Goal: Find specific page/section: Find specific page/section

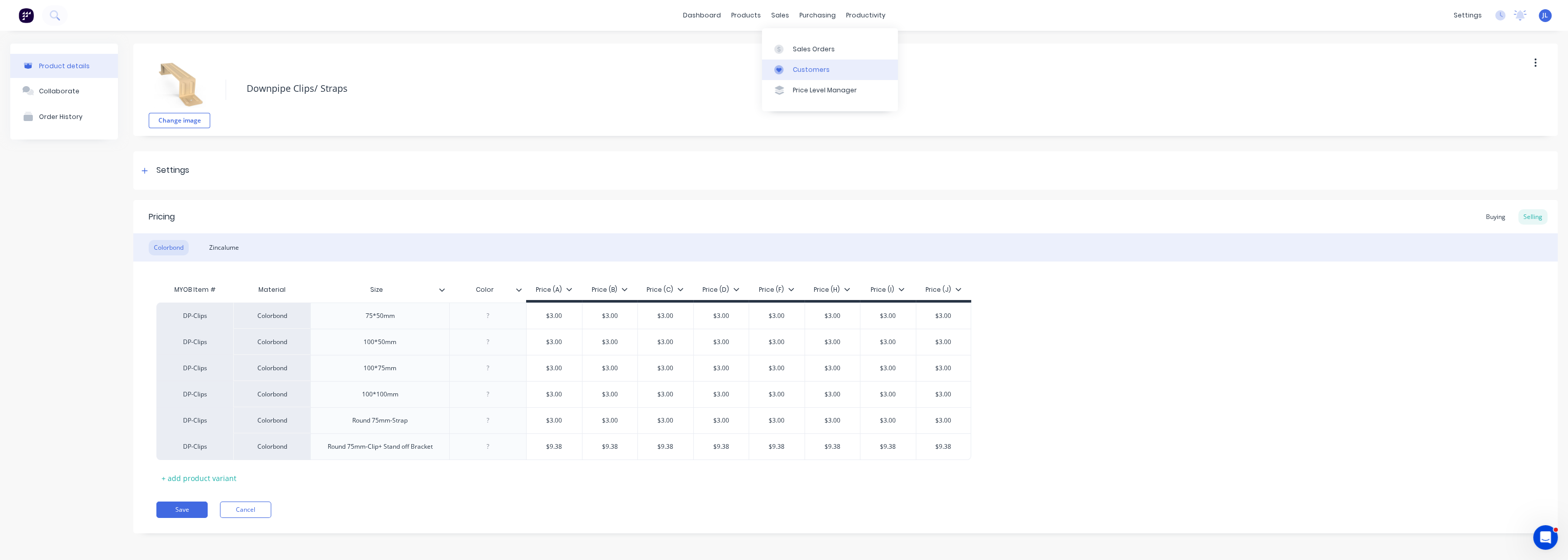
click at [800, 63] on link "Customers" at bounding box center [830, 70] width 136 height 21
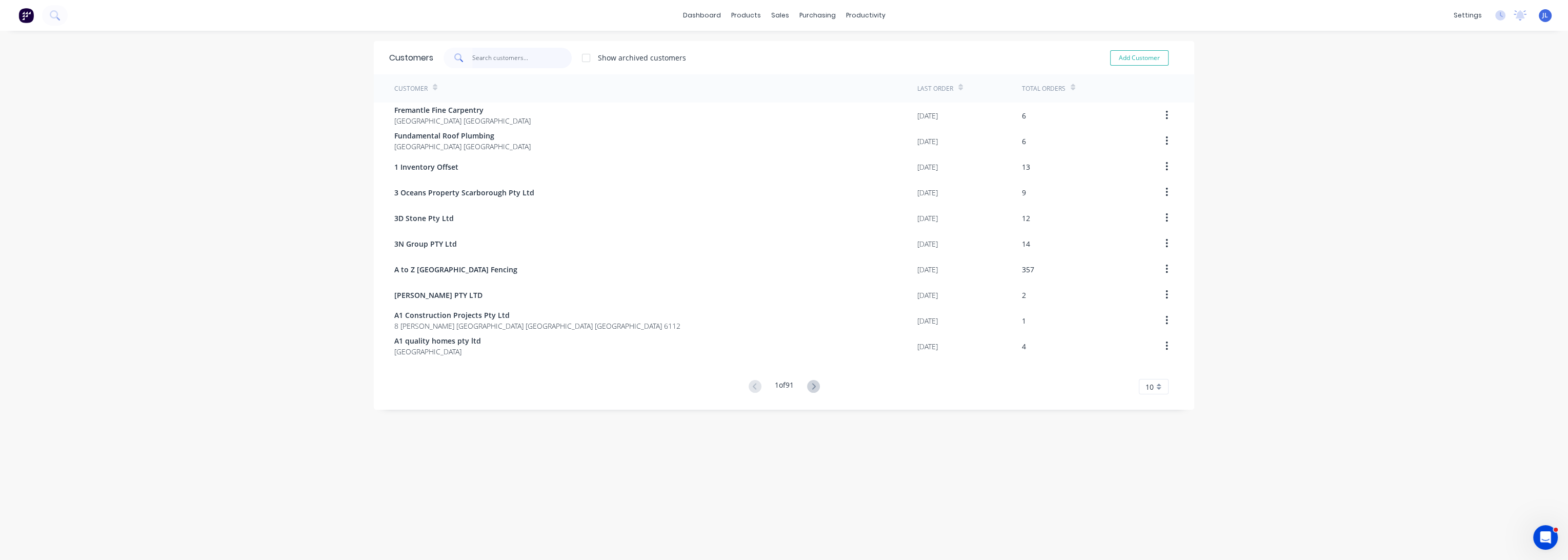
click at [502, 47] on input "text" at bounding box center [522, 58] width 100 height 21
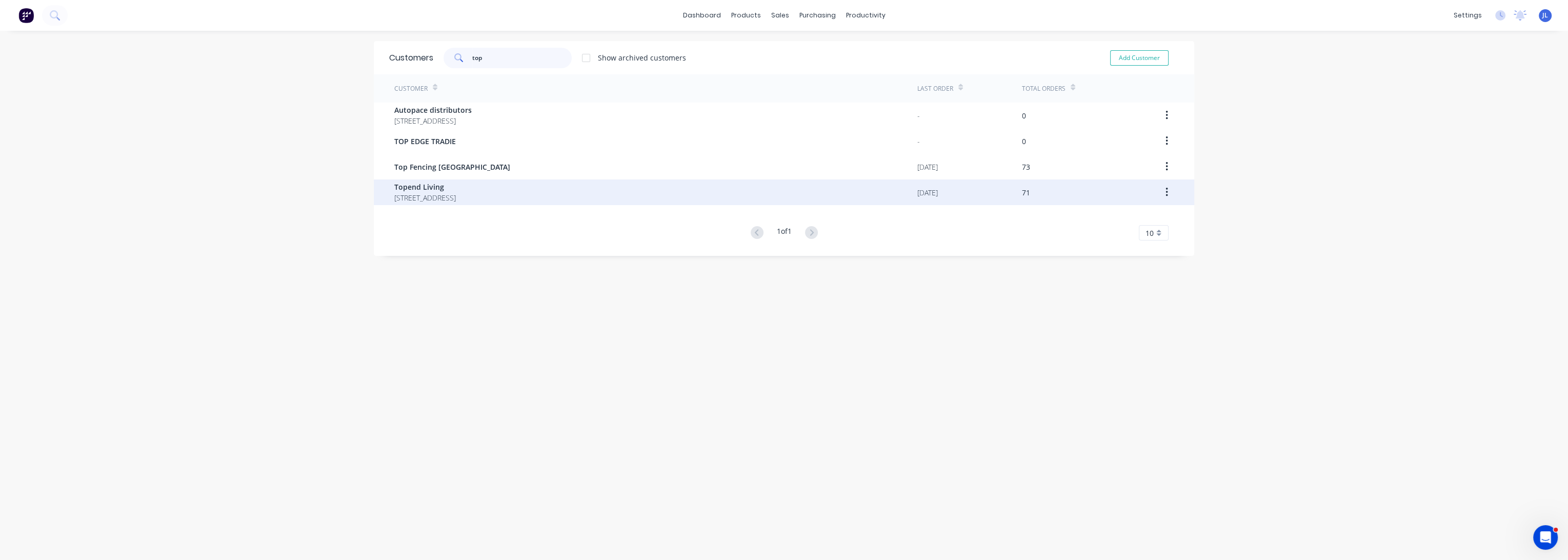
type input "top"
click at [456, 184] on span "Topend Living" at bounding box center [425, 187] width 61 height 11
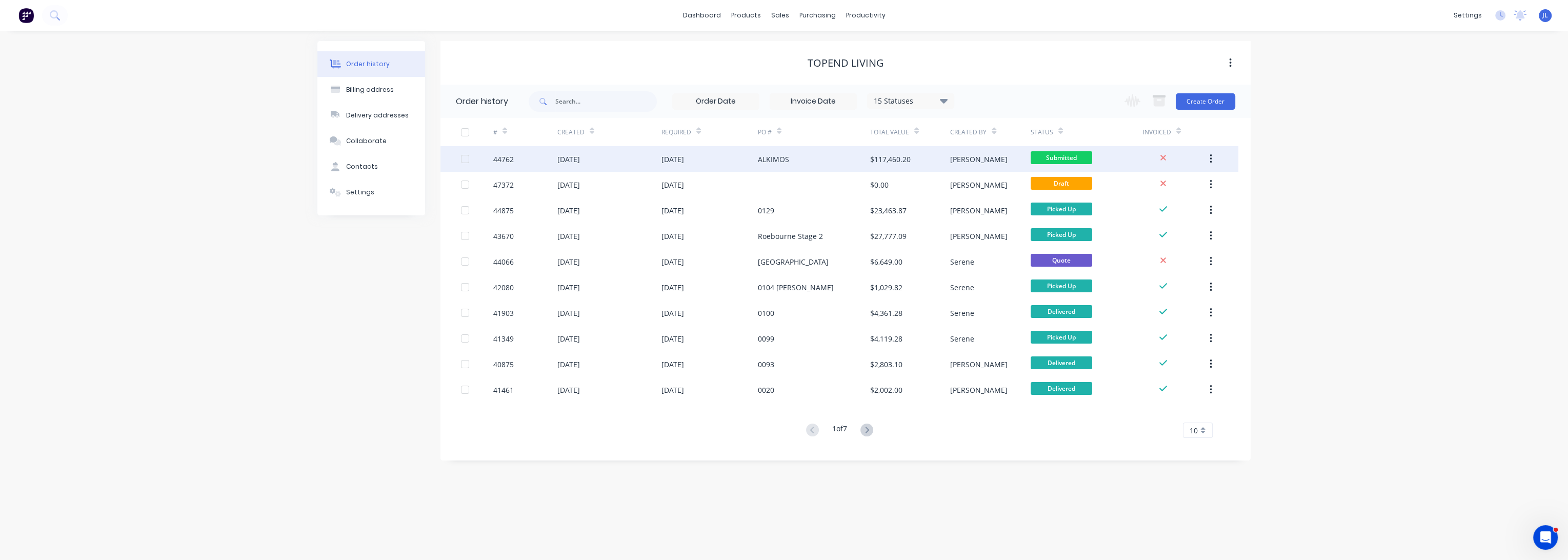
click at [841, 163] on div "ALKIMOS" at bounding box center [814, 159] width 112 height 26
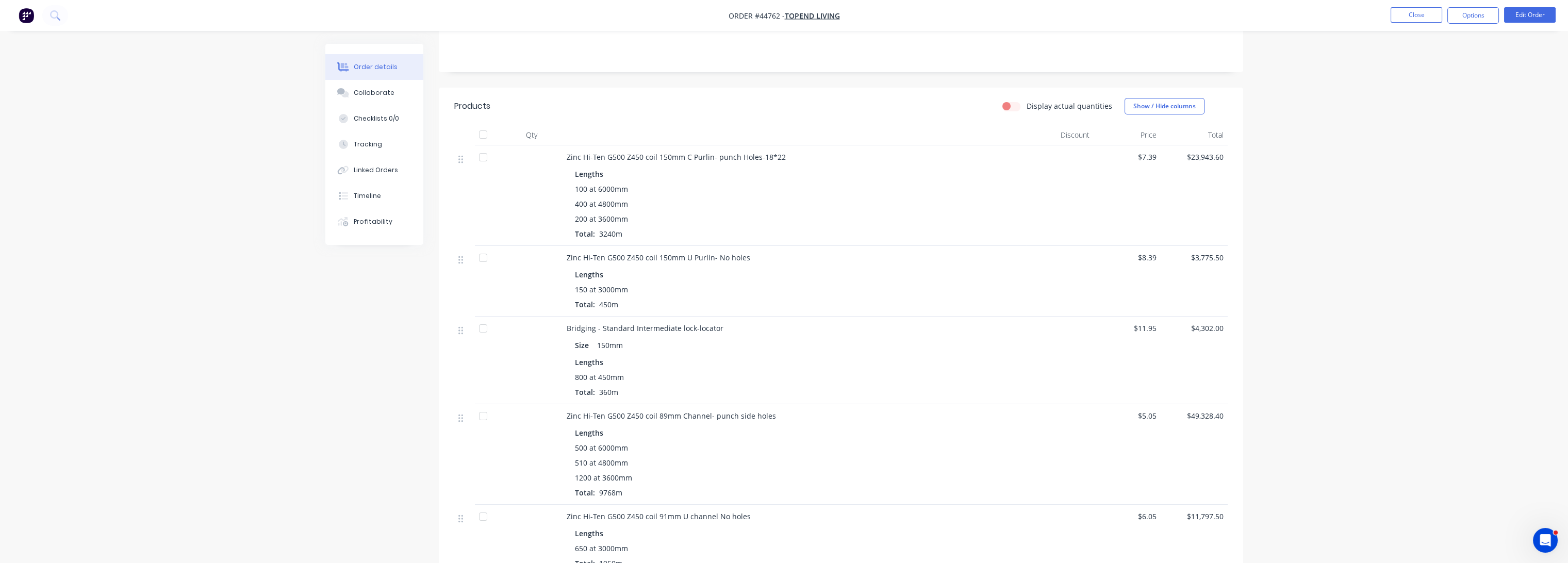
scroll to position [433, 0]
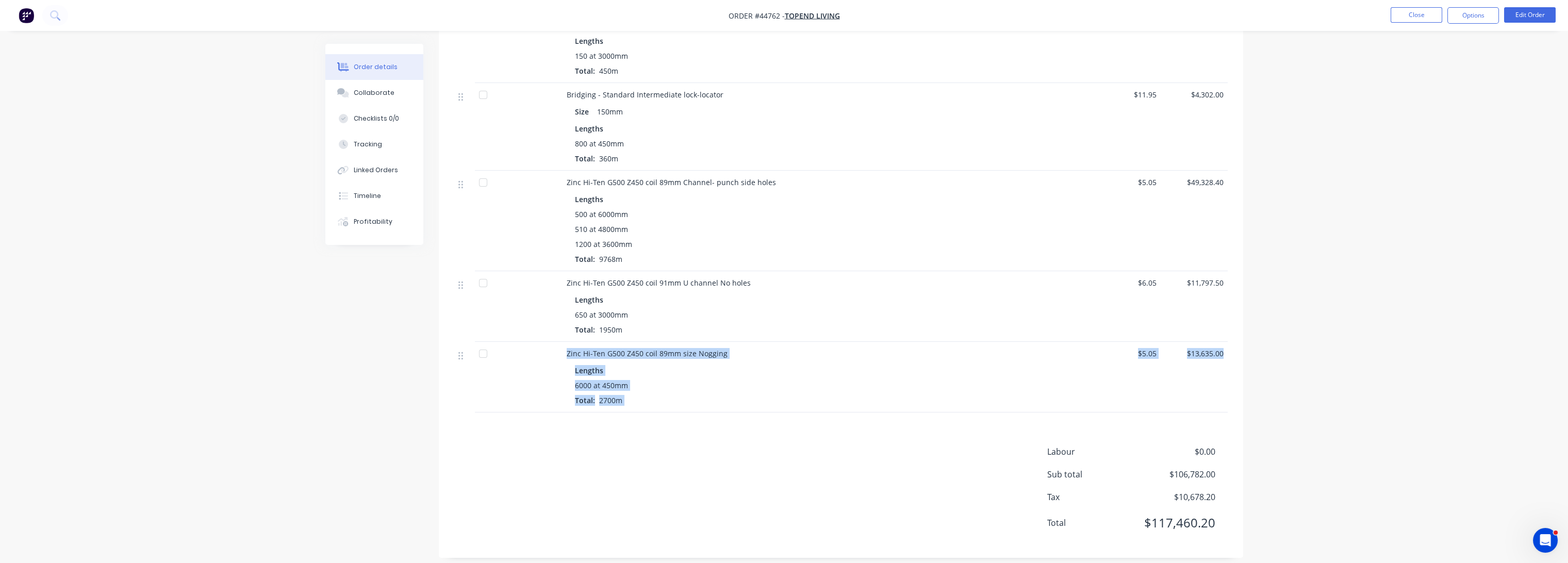
drag, startPoint x: 564, startPoint y: 341, endPoint x: 1245, endPoint y: 350, distance: 681.1
click at [1245, 350] on div "Order details Collaborate Checklists 0/0 Tracking Linked Orders Timeline Profit…" at bounding box center [784, 92] width 938 height 962
click at [1220, 368] on div "$13,635.00" at bounding box center [1194, 376] width 67 height 70
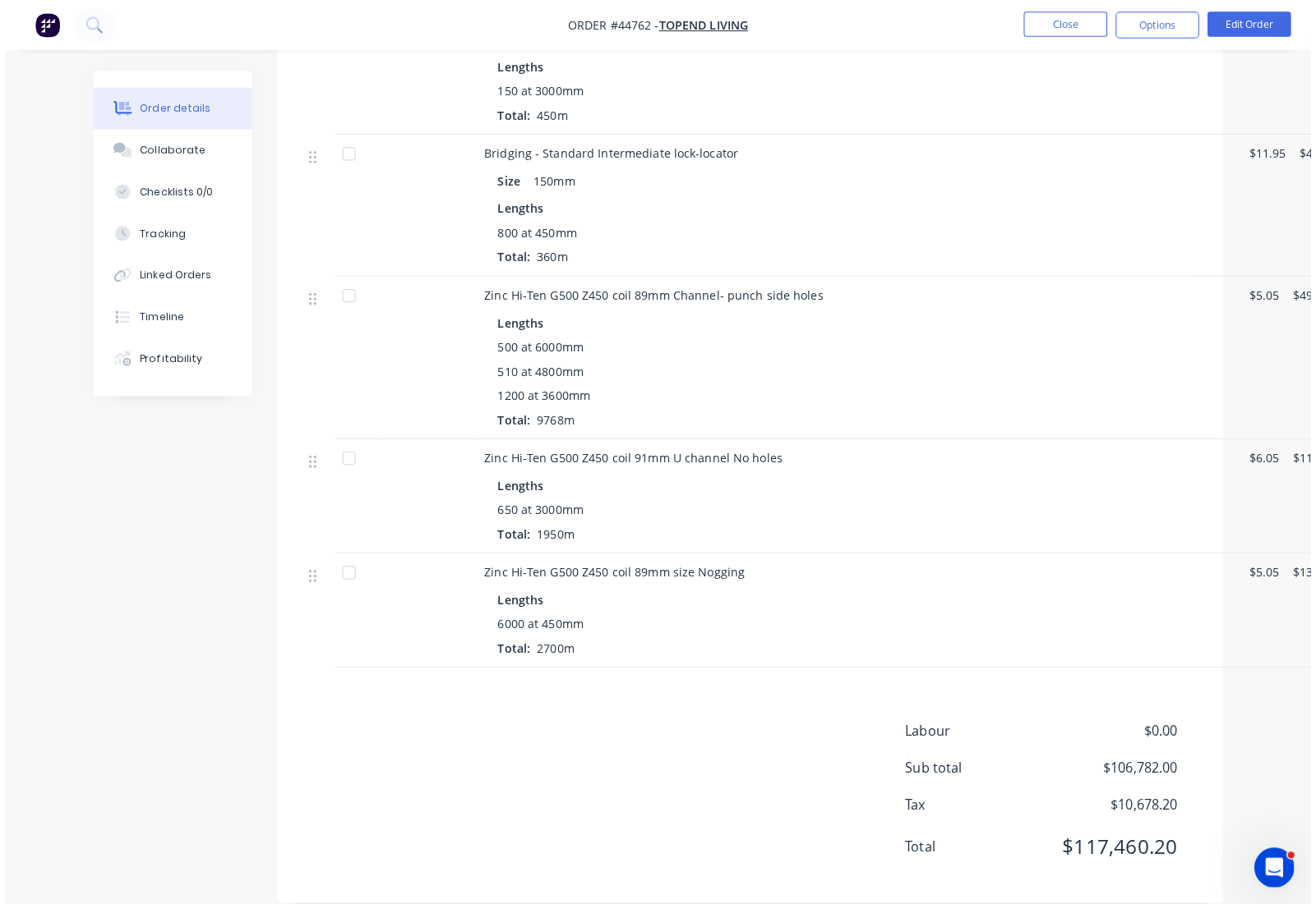
scroll to position [682, 0]
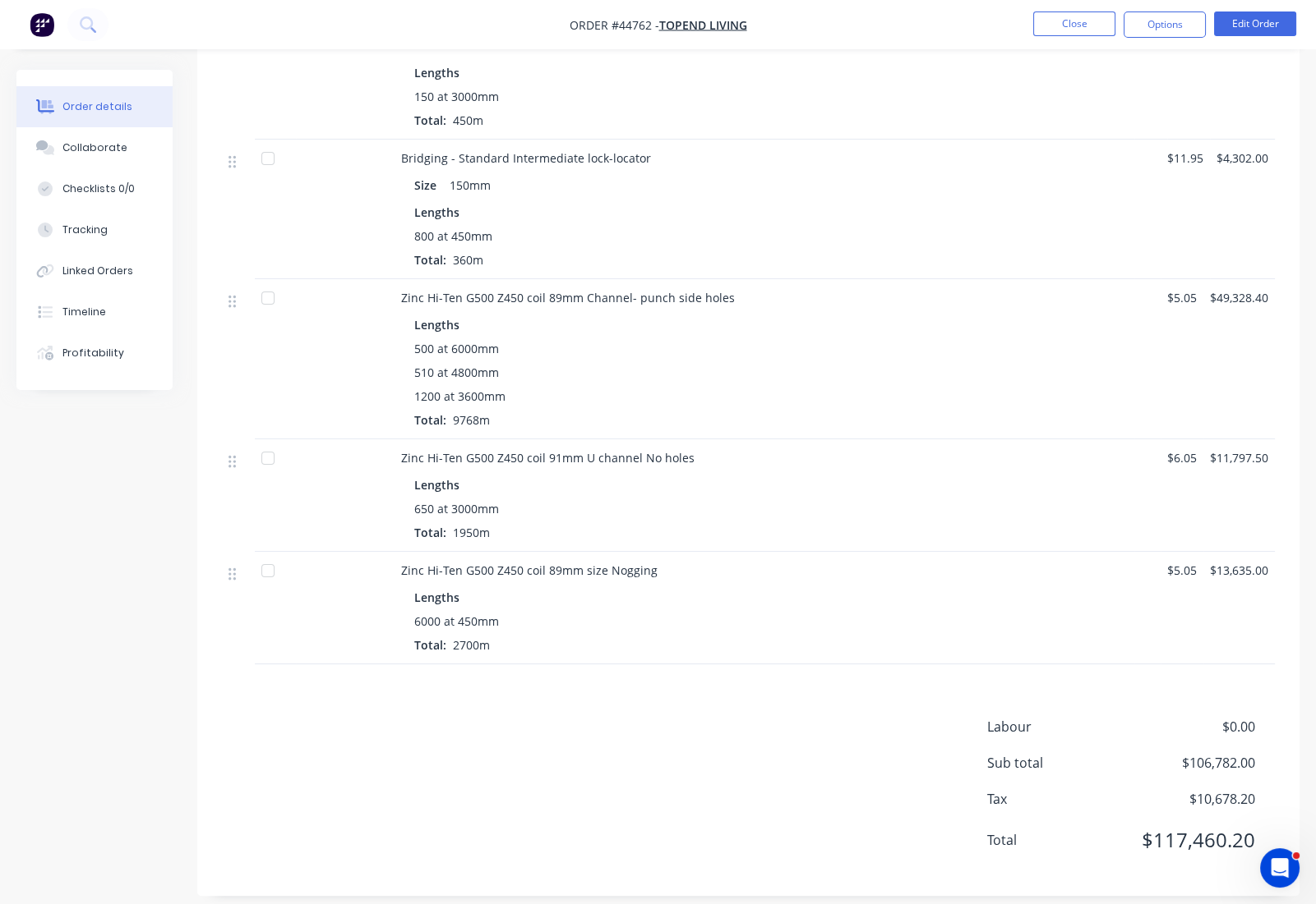
click at [805, 628] on div "6000 at 450mm Total: 2700m" at bounding box center [765, 633] width 700 height 41
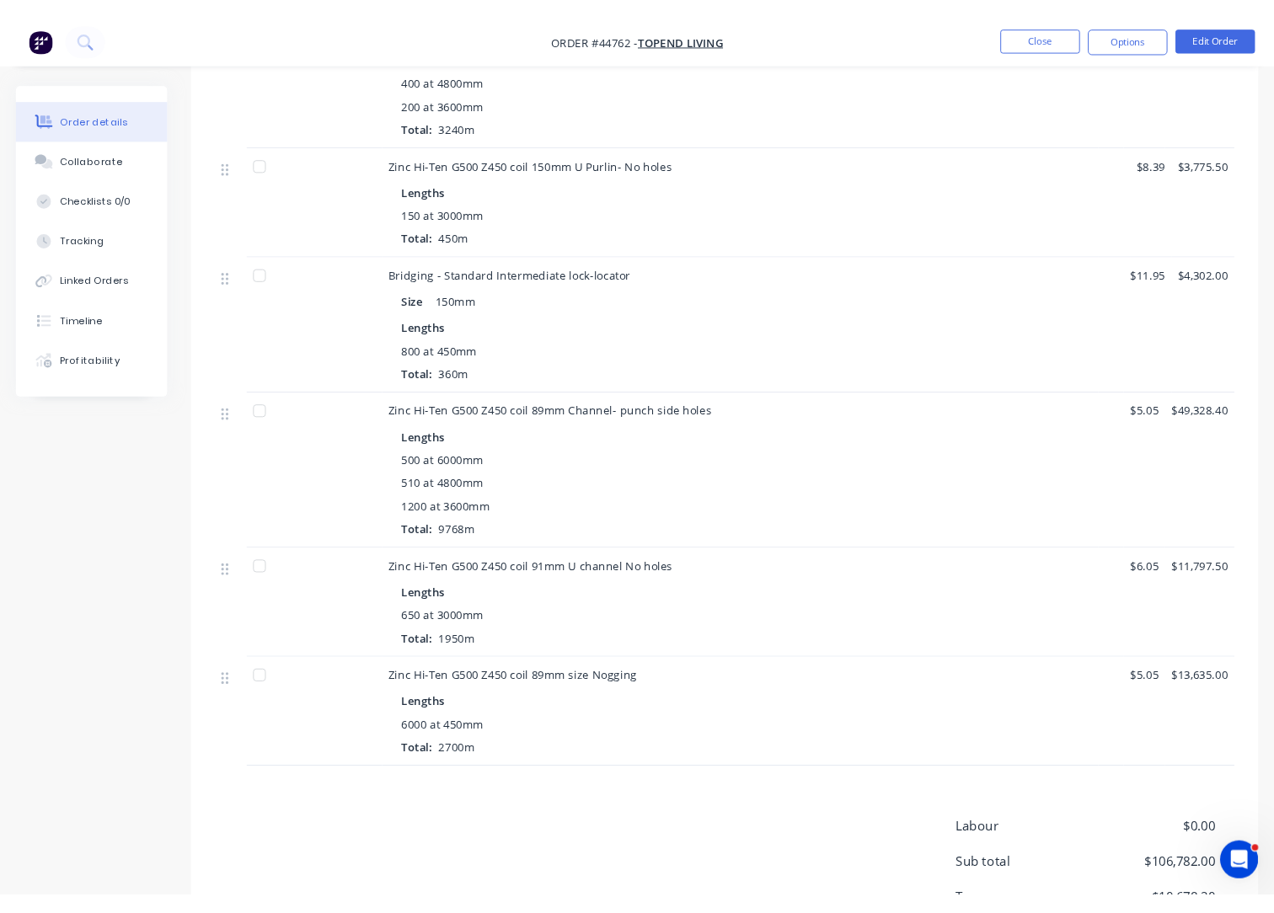
scroll to position [512, 0]
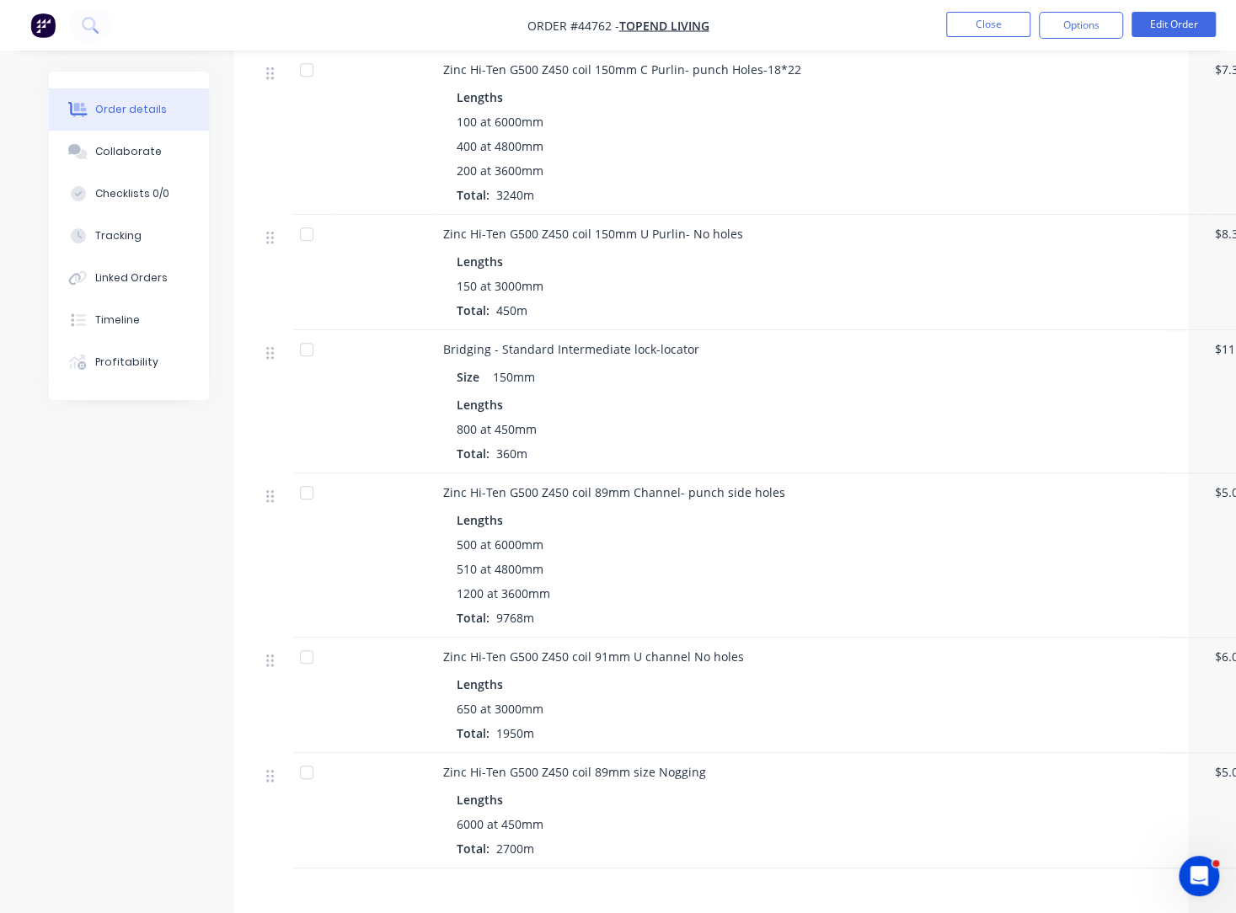
click at [0, 605] on html "Order #44762 - Topend Living Close Options Edit Order Order details Collaborate…" at bounding box center [618, 309] width 1236 height 1643
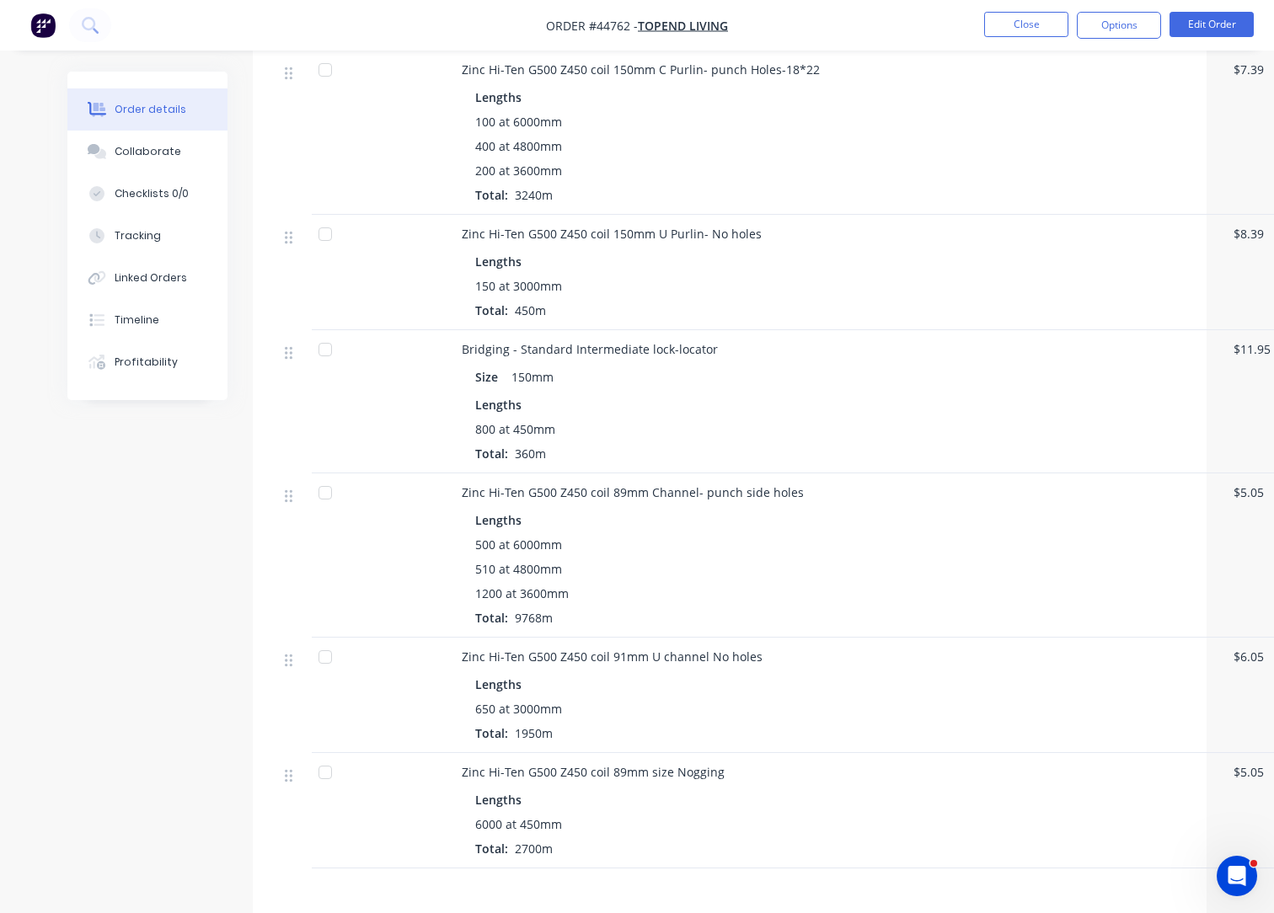
click at [106, 607] on div "Created by [PERSON_NAME] Created [DATE] Required [DATE] Assigned to Add team me…" at bounding box center [636, 345] width 1139 height 1572
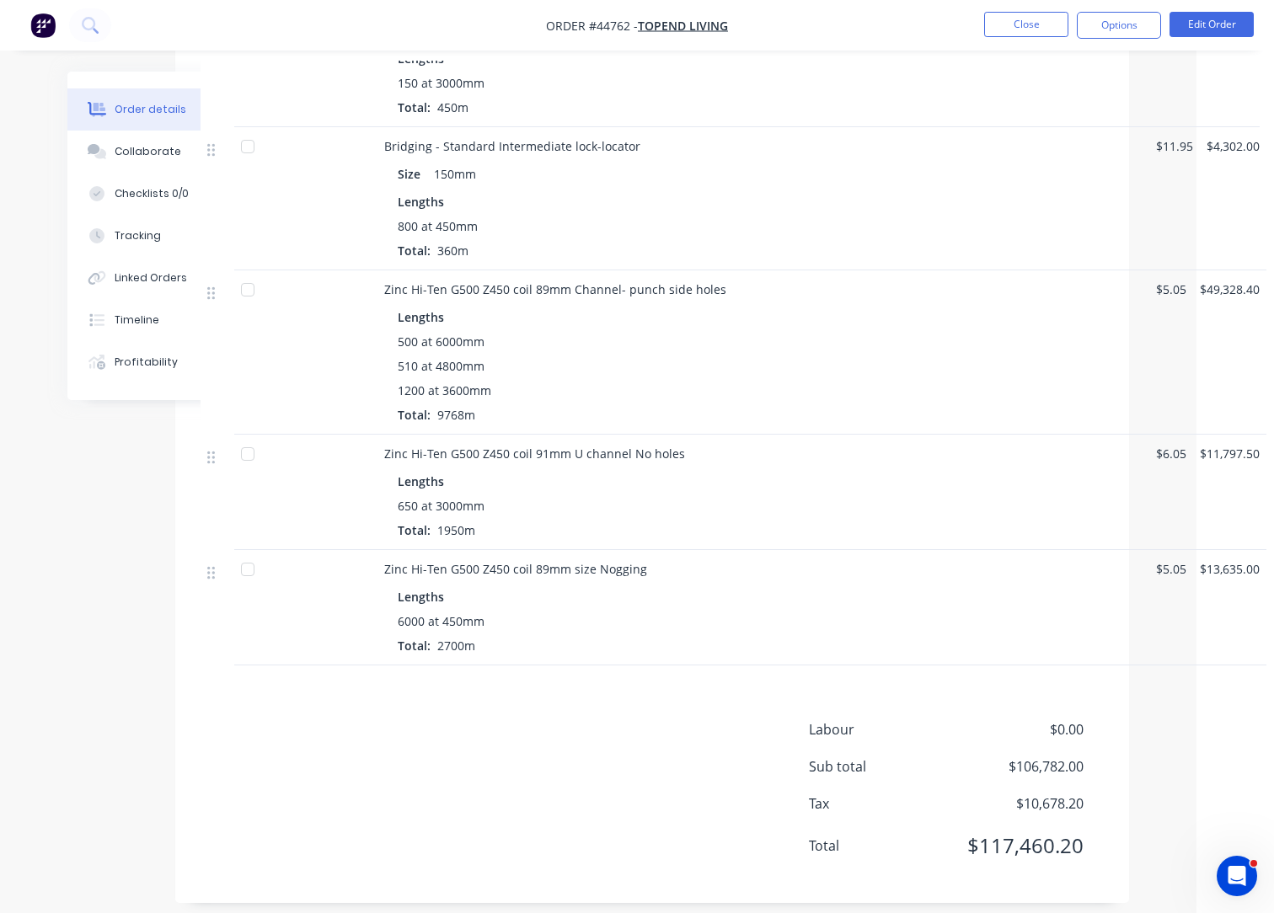
scroll to position [730, 77]
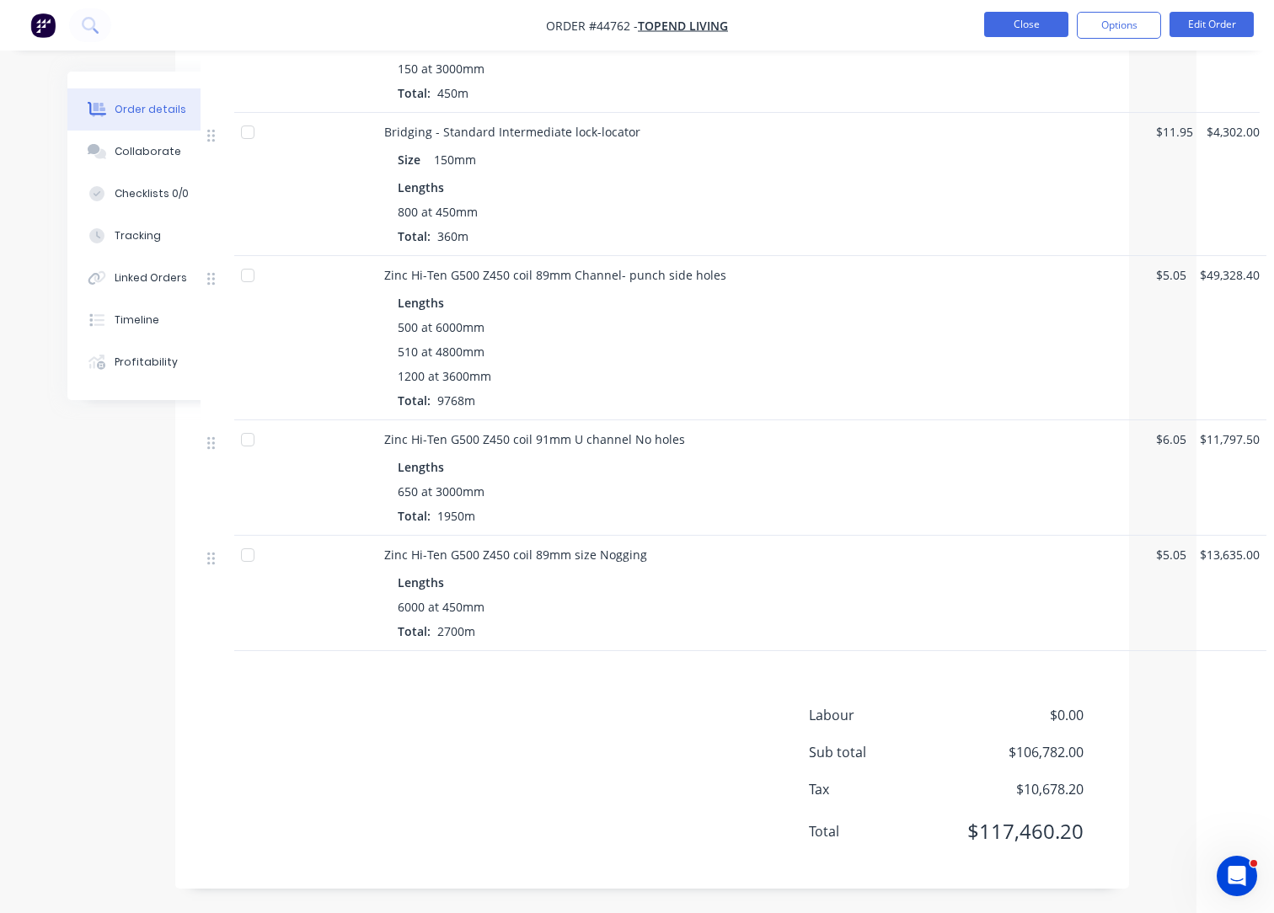
click at [1044, 29] on button "Close" at bounding box center [1026, 24] width 84 height 25
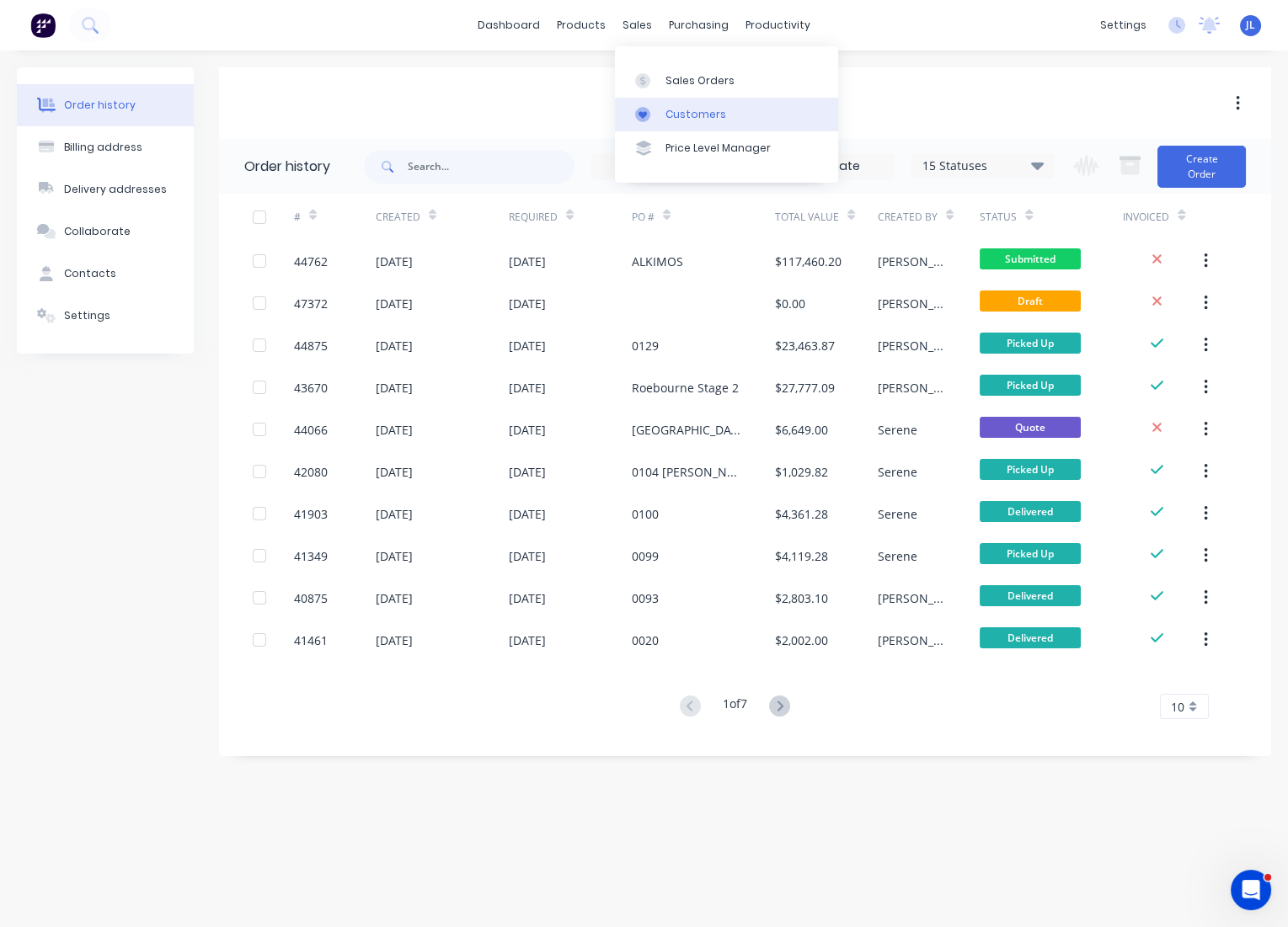
click at [664, 113] on link "Customers" at bounding box center [726, 115] width 223 height 34
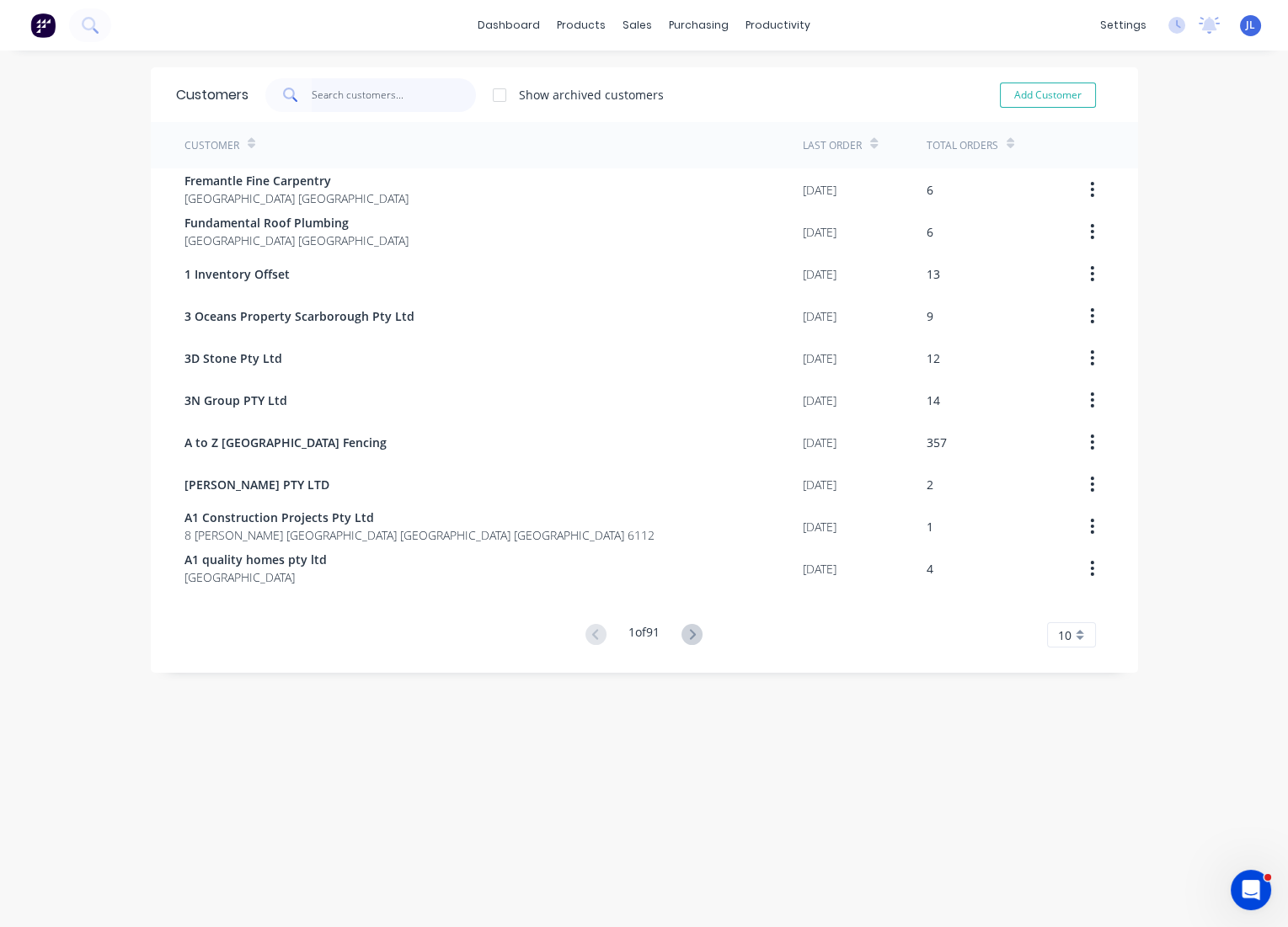
click at [420, 102] on input "text" at bounding box center [394, 95] width 164 height 34
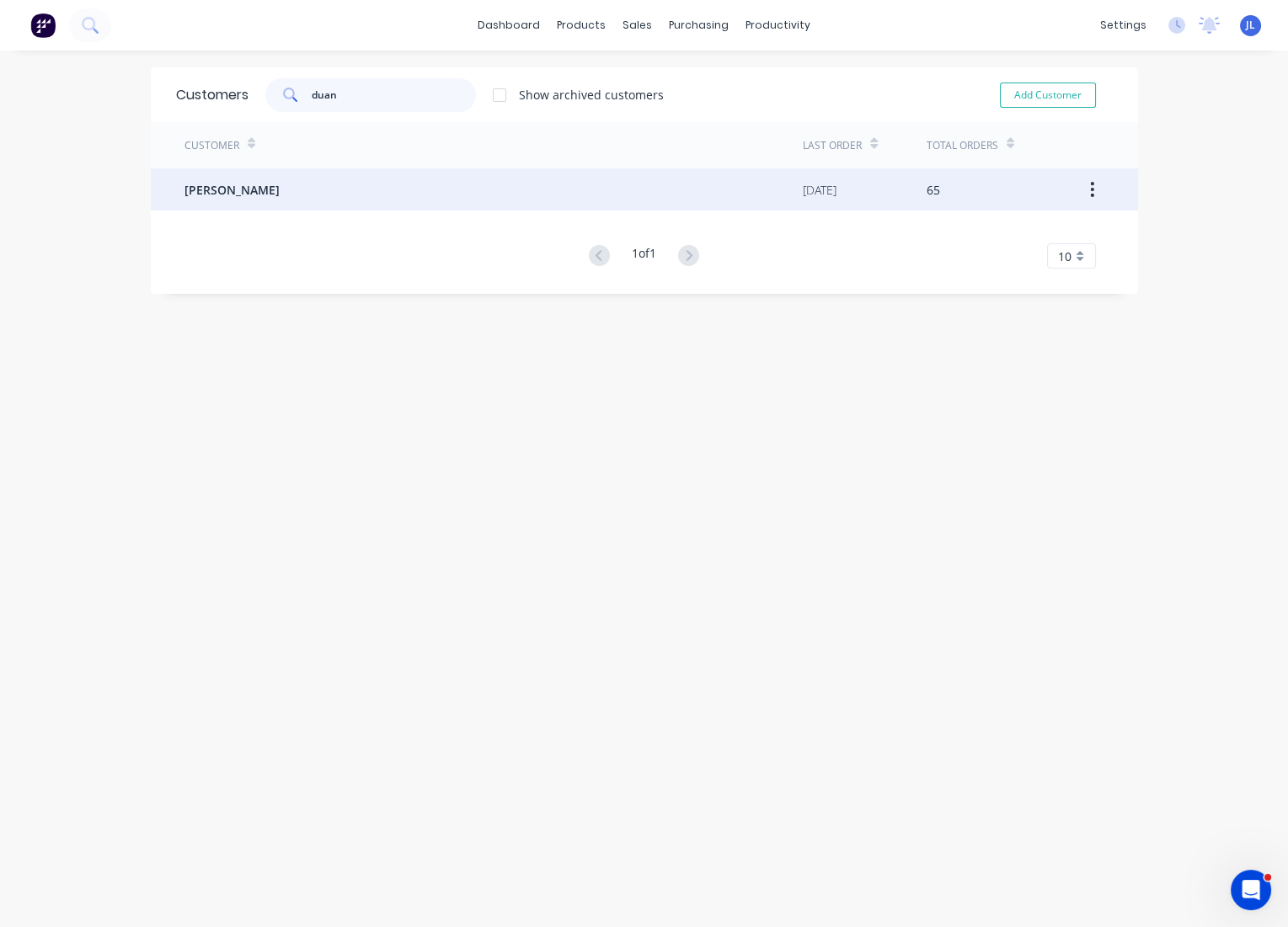
type input "duan"
click at [339, 173] on div "[PERSON_NAME]" at bounding box center [493, 189] width 619 height 42
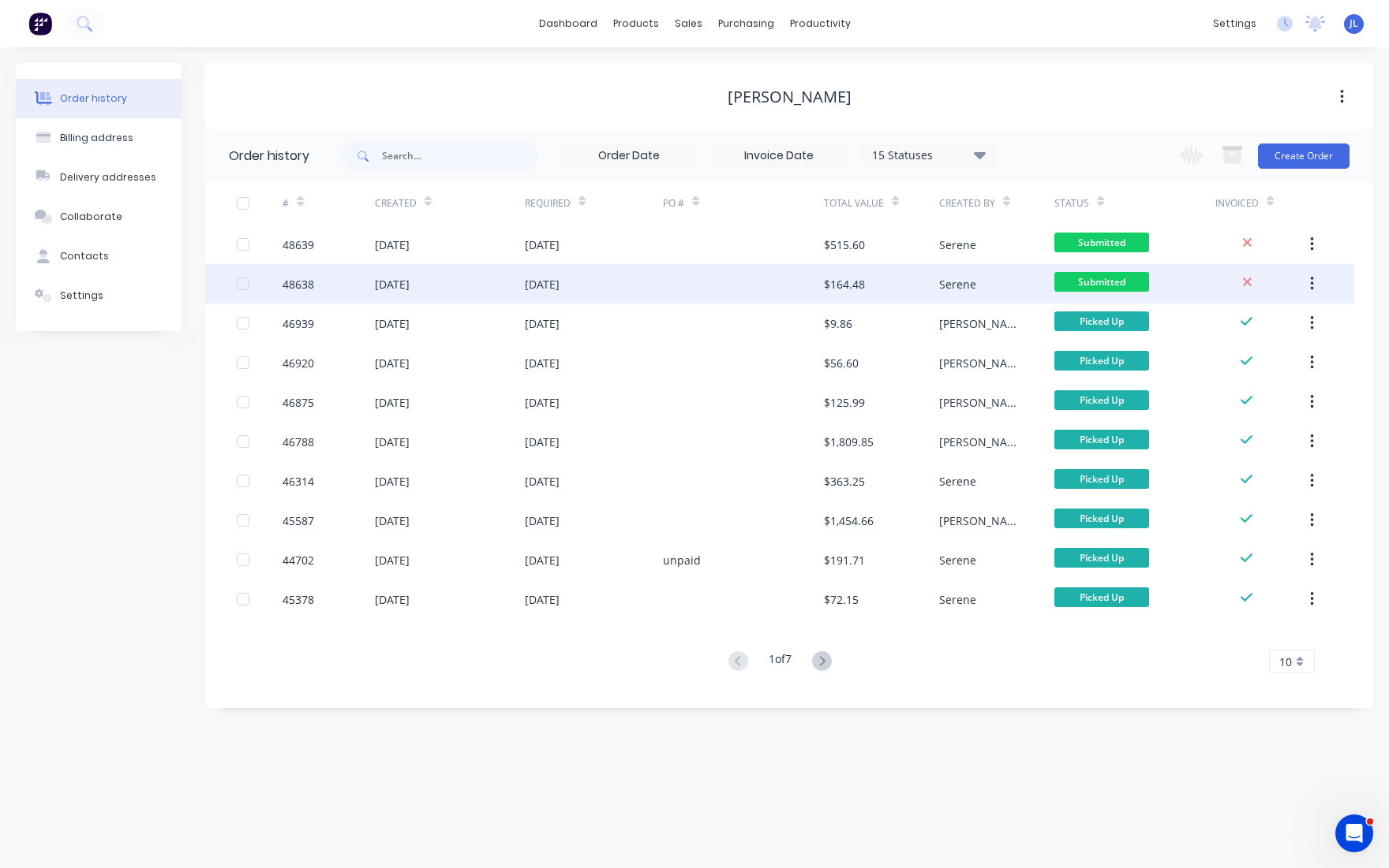
click at [535, 283] on div "[DATE]" at bounding box center [541, 285] width 35 height 17
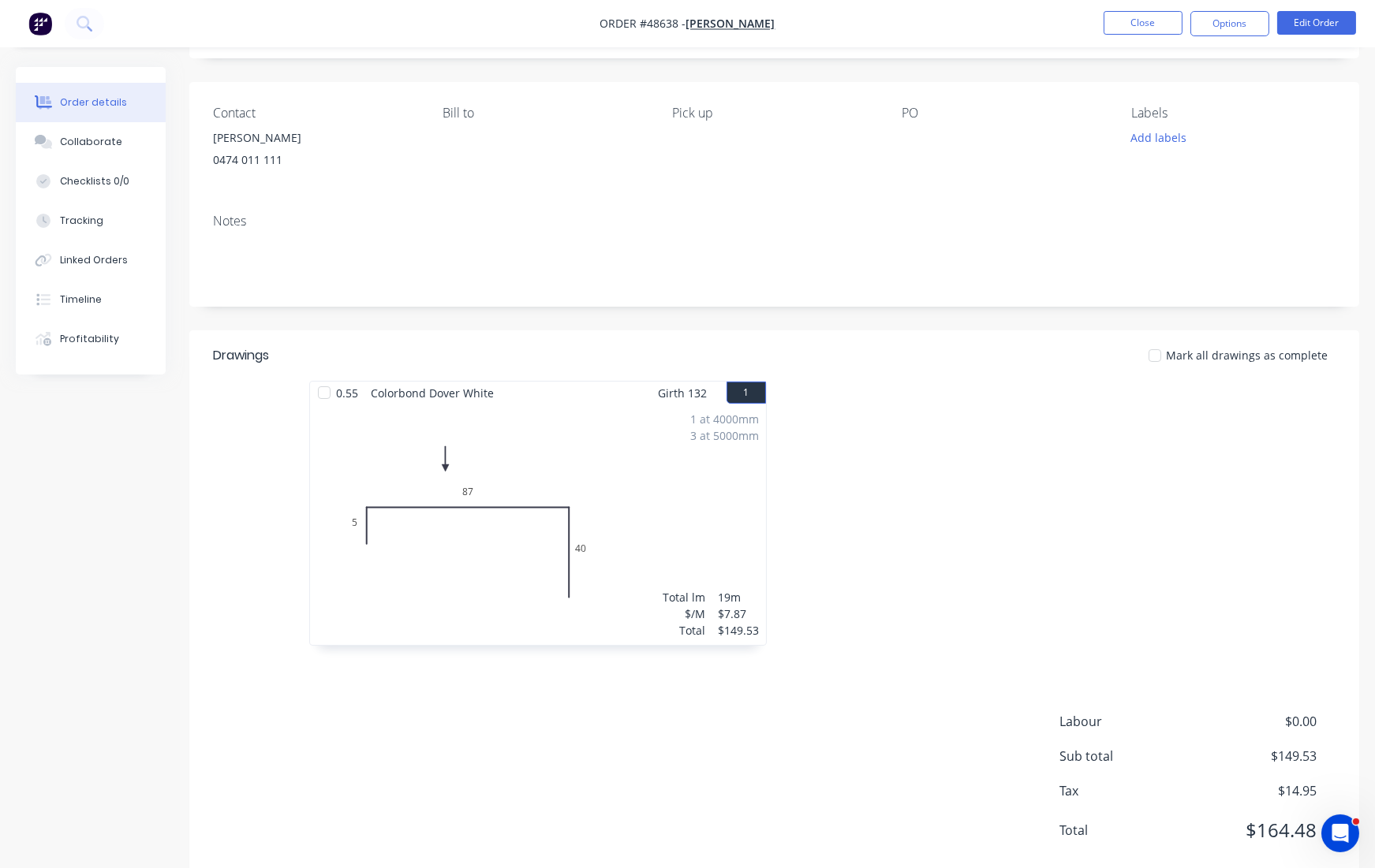
scroll to position [132, 0]
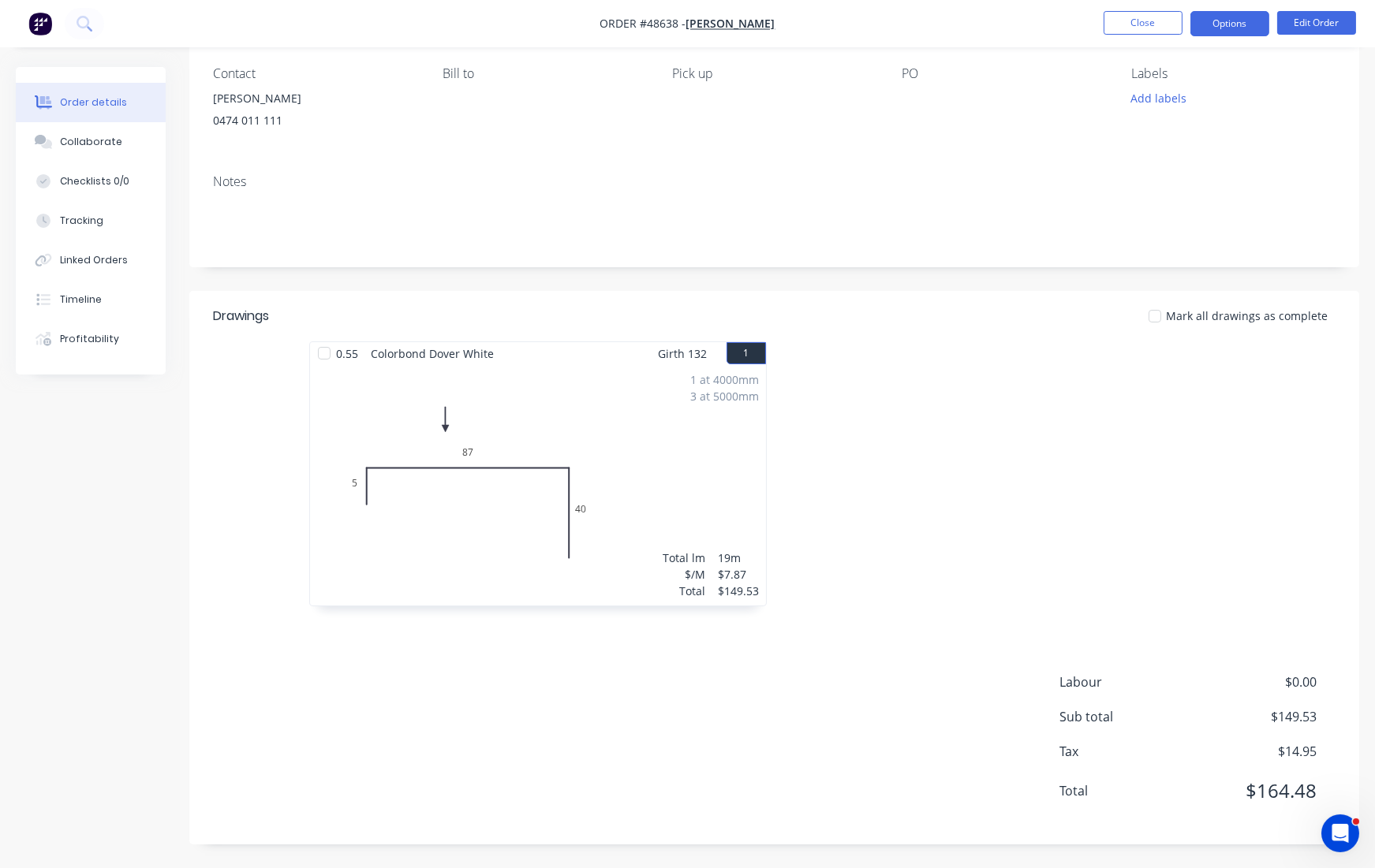
click at [1235, 25] on button "Options" at bounding box center [1230, 23] width 79 height 25
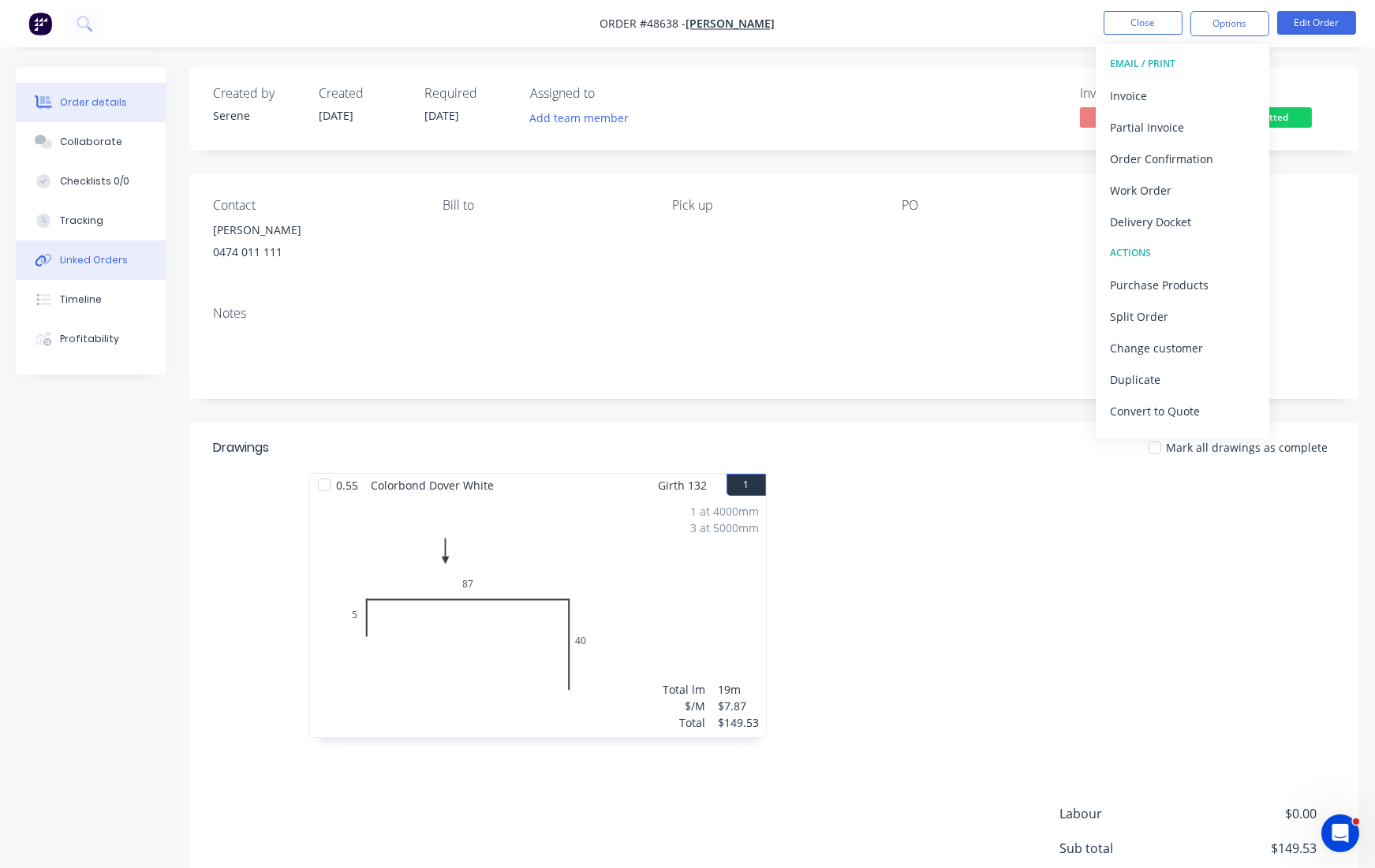
scroll to position [0, 0]
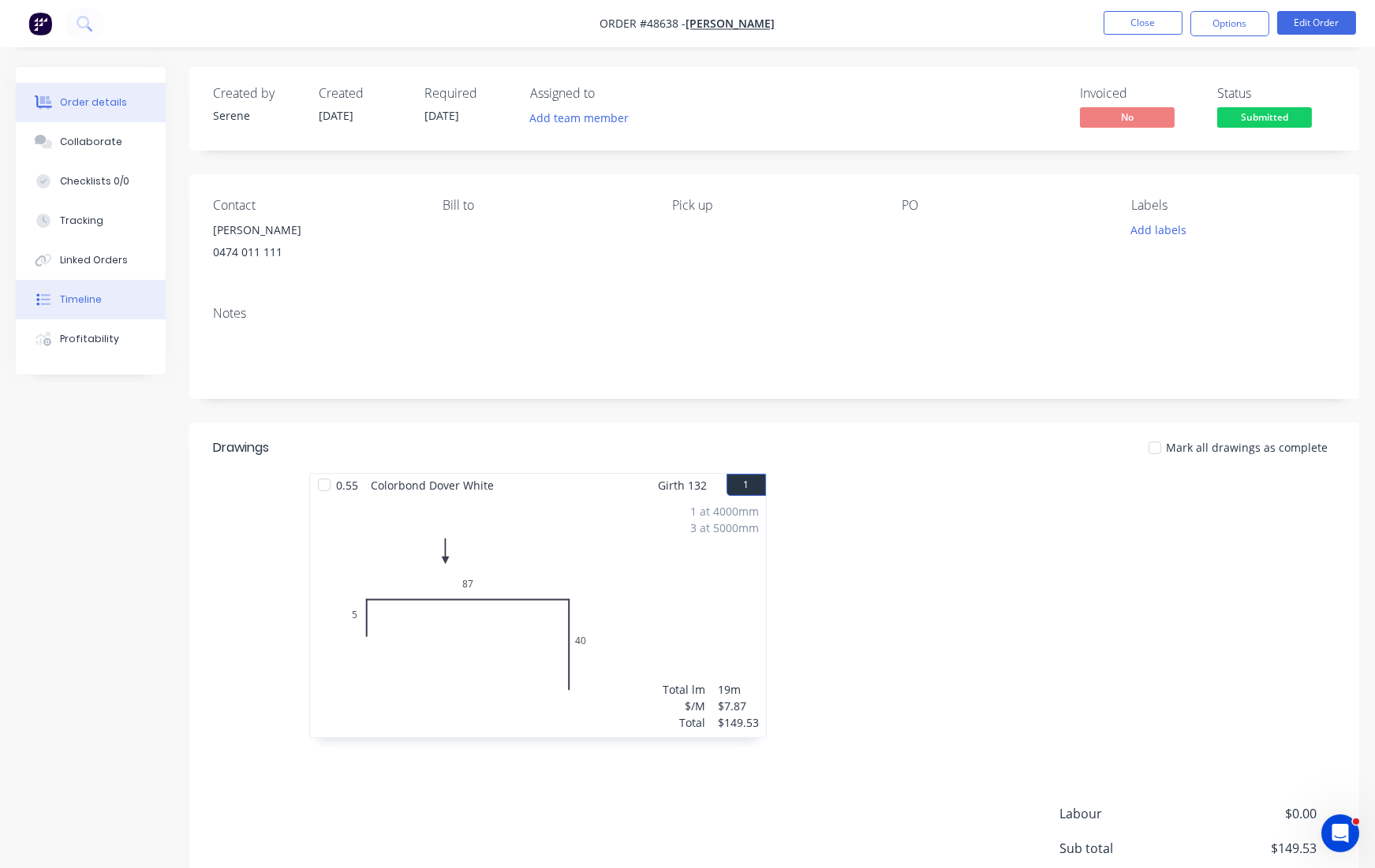
click at [83, 299] on div "Timeline" at bounding box center [81, 300] width 42 height 14
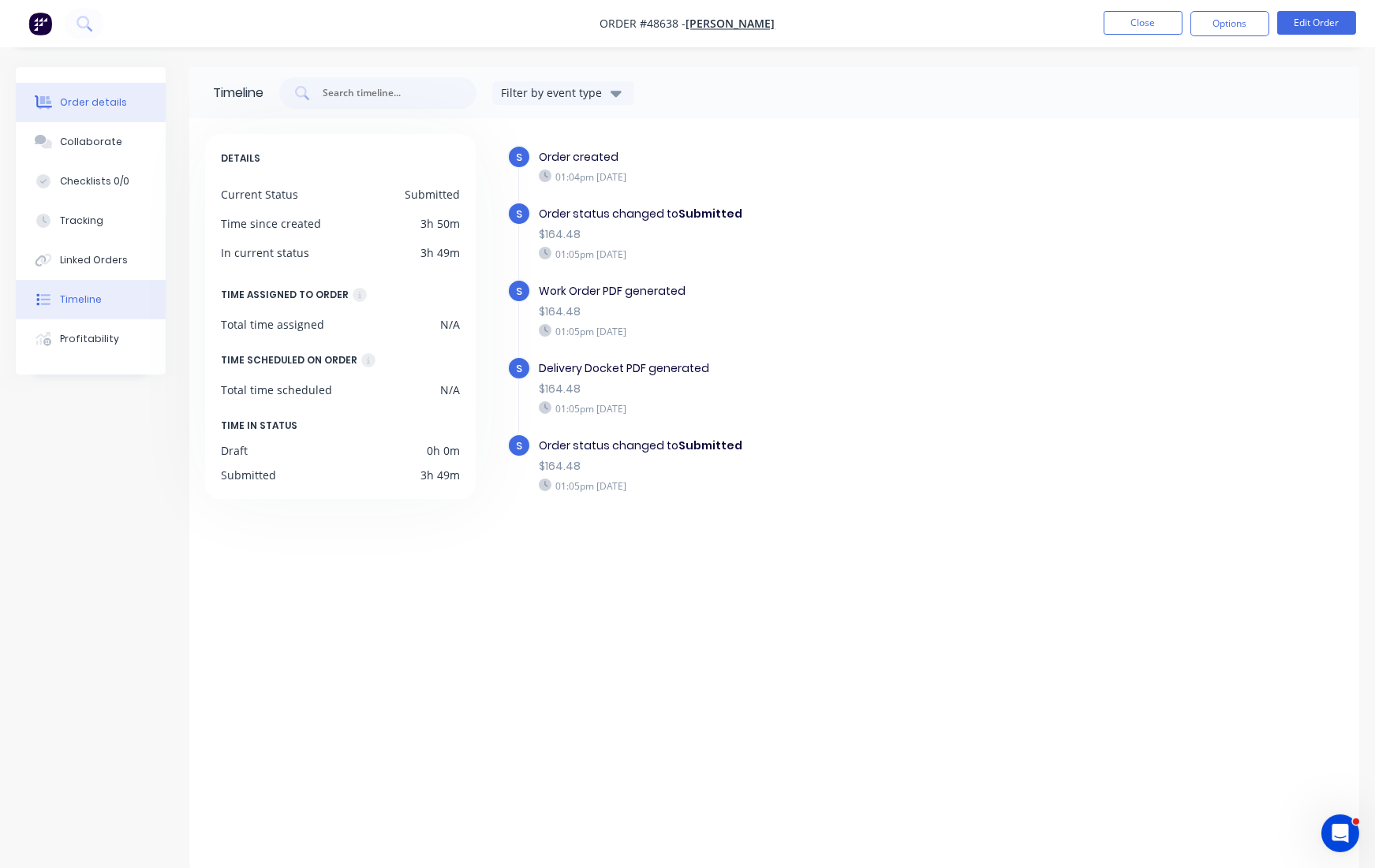
click at [52, 115] on button "Order details" at bounding box center [91, 102] width 150 height 39
